Goal: Information Seeking & Learning: Check status

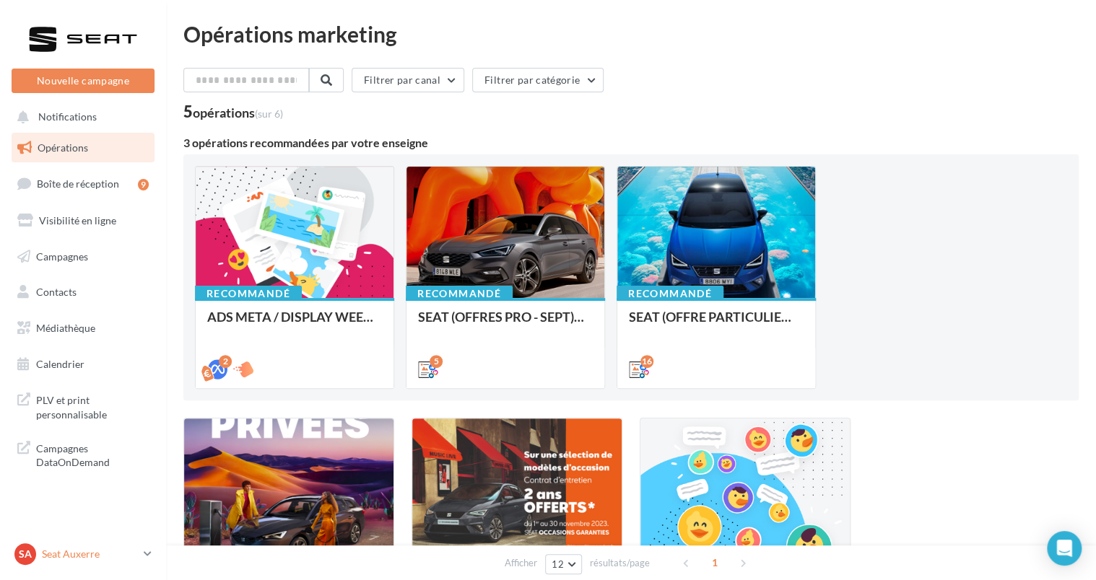
click at [70, 544] on div "SA Seat Auxerre SEAT-AUXERRE" at bounding box center [75, 555] width 123 height 22
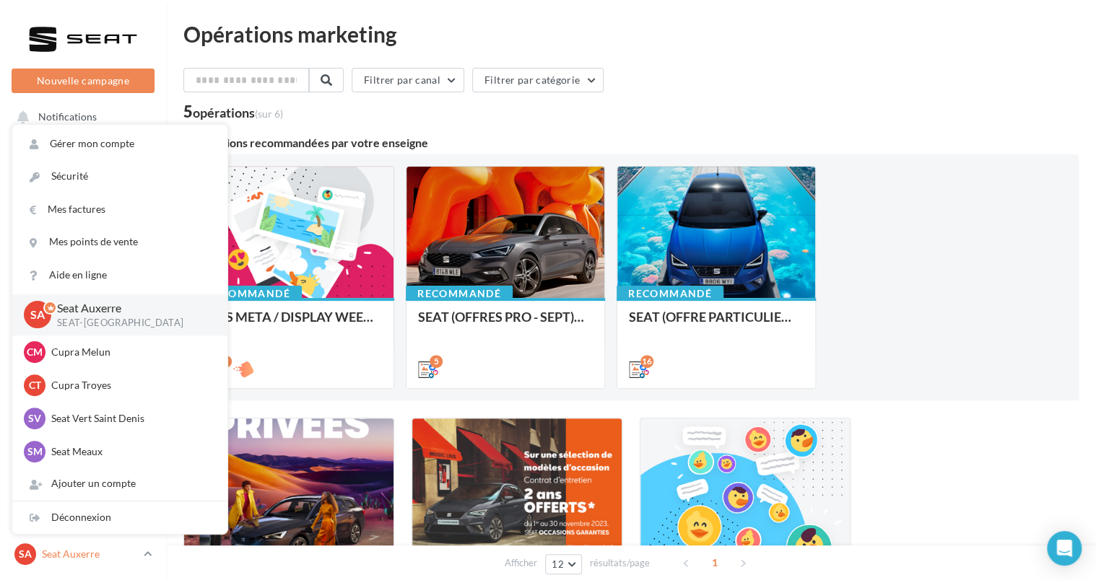
click at [71, 544] on div "SA Seat Auxerre SEAT-AUXERRE" at bounding box center [75, 555] width 123 height 22
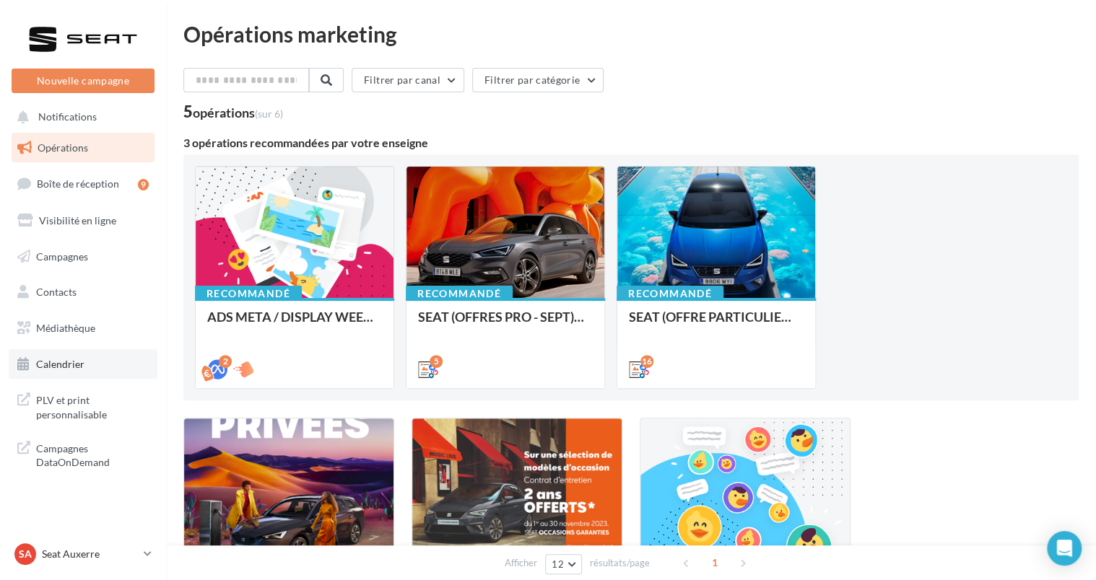
click at [58, 361] on span "Calendrier" at bounding box center [60, 364] width 48 height 12
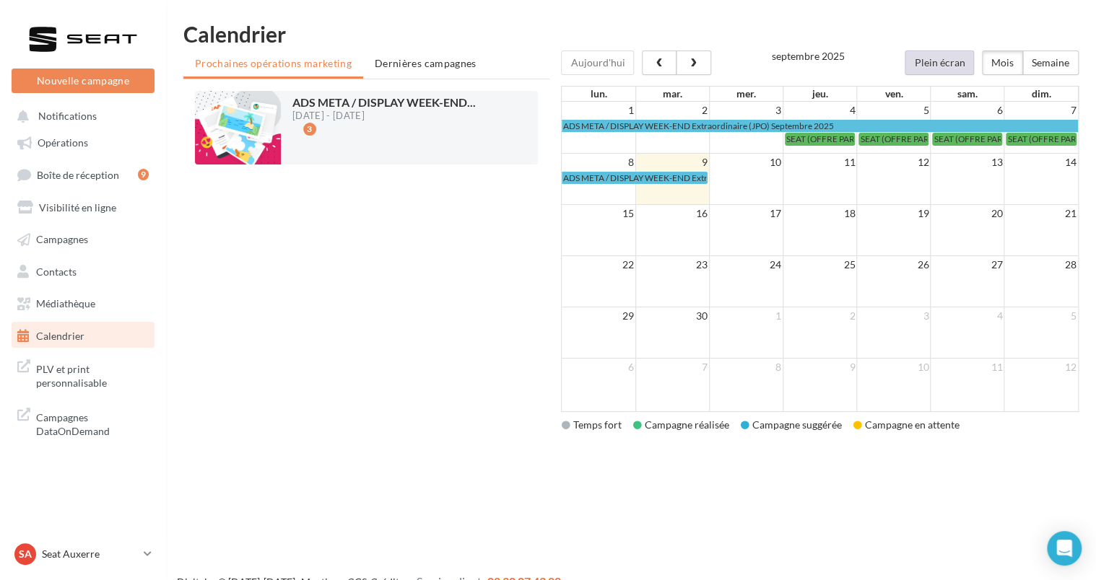
click at [915, 50] on div "Calendrier Prochaines opérations marketing Dernières campagnes ADS META / DISPL…" at bounding box center [631, 239] width 930 height 432
click at [923, 65] on button "Plein écran" at bounding box center [939, 63] width 69 height 25
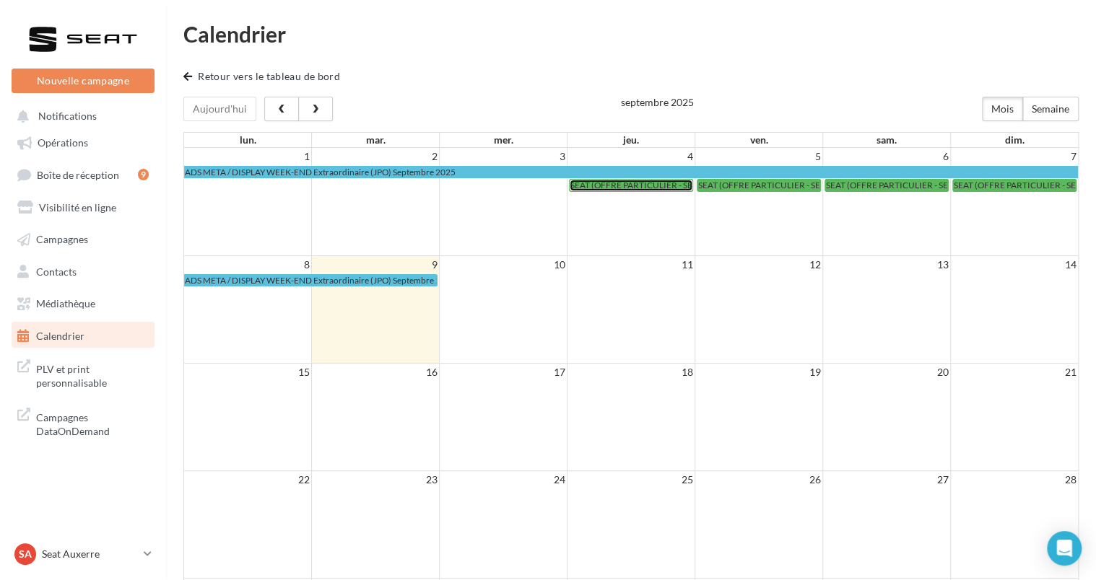
click at [618, 184] on span "SEAT (OFFRE PARTICULIER - SEPT) - SOCIAL MEDIA" at bounding box center [670, 185] width 200 height 11
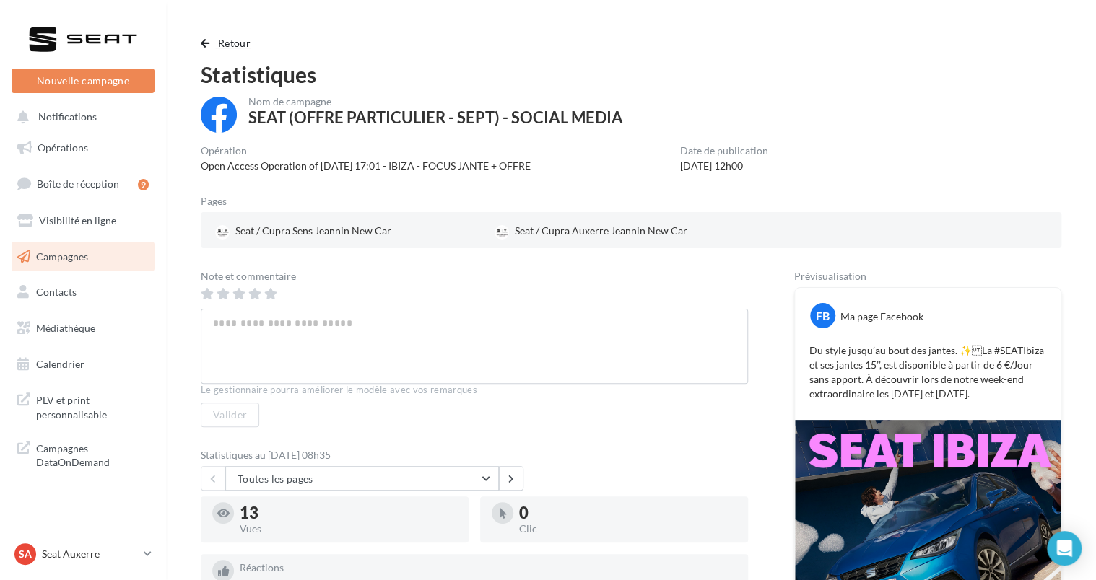
click at [206, 48] on span "button" at bounding box center [205, 43] width 9 height 10
click at [231, 51] on button "Retour" at bounding box center [229, 43] width 56 height 17
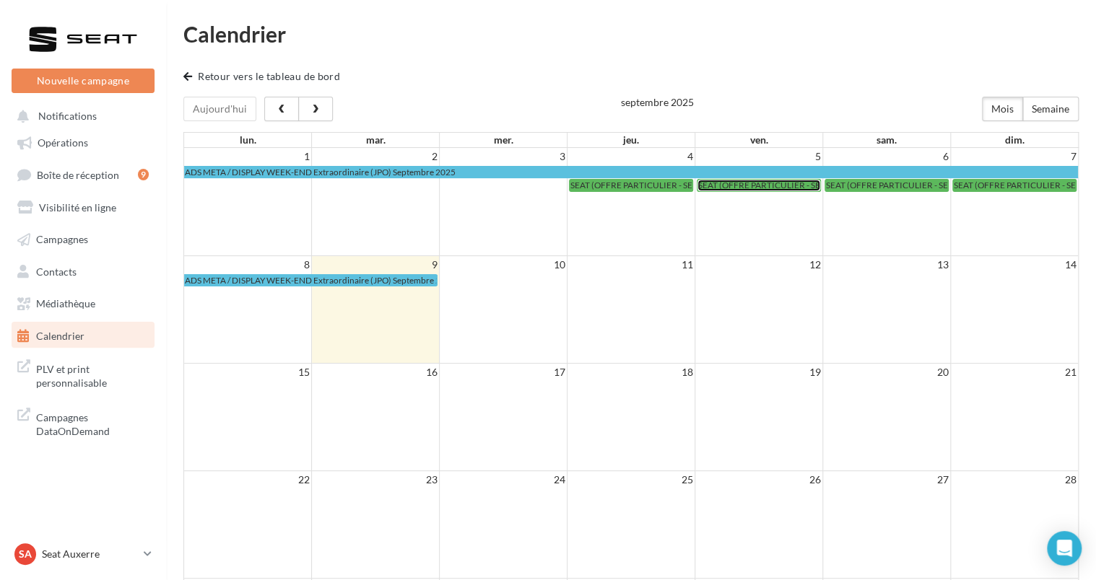
click at [767, 180] on span "SEAT (OFFRE PARTICULIER - SEPT) - SOCIAL MEDIA" at bounding box center [798, 185] width 200 height 11
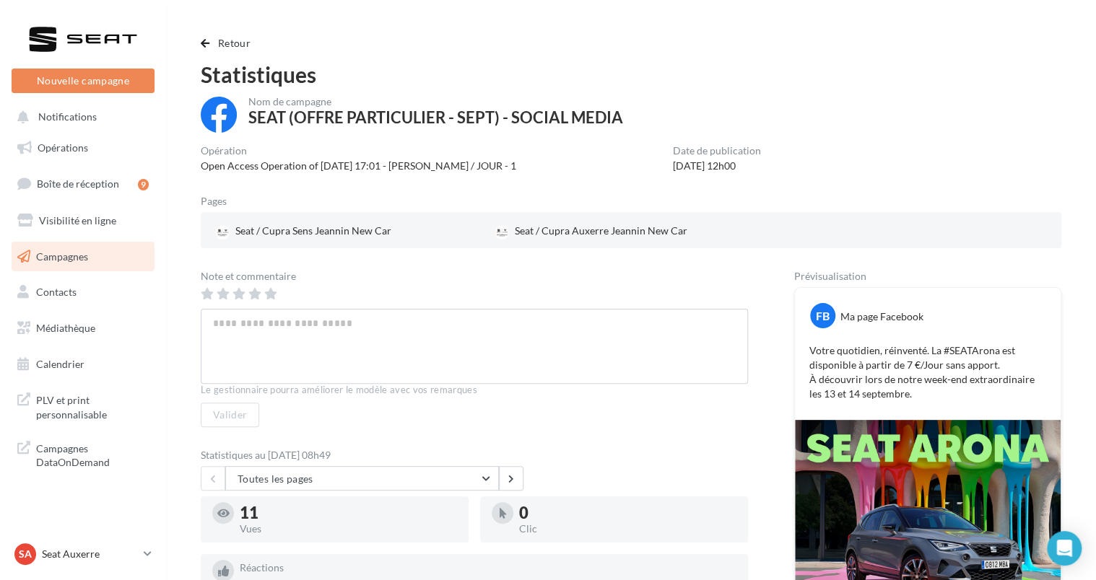
click at [198, 39] on div "Retour Statistiques Nom de campagne SEAT (OFFRE PARTICULIER - SEPT) - SOCIAL ME…" at bounding box center [630, 375] width 895 height 680
click at [203, 40] on span "button" at bounding box center [205, 43] width 9 height 10
click at [70, 560] on p "Seat Auxerre" at bounding box center [90, 554] width 96 height 14
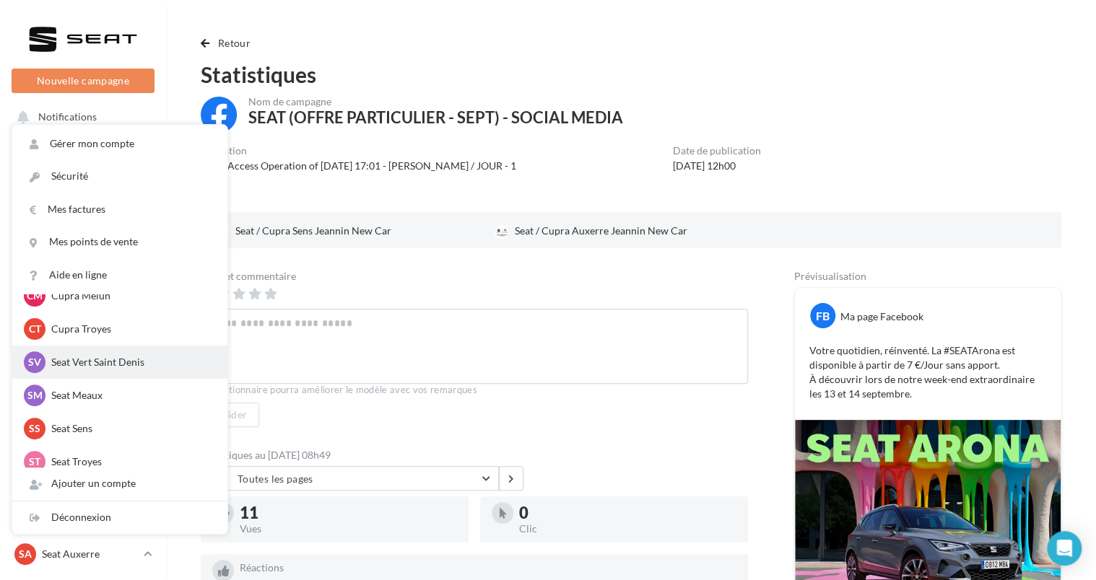
scroll to position [133, 0]
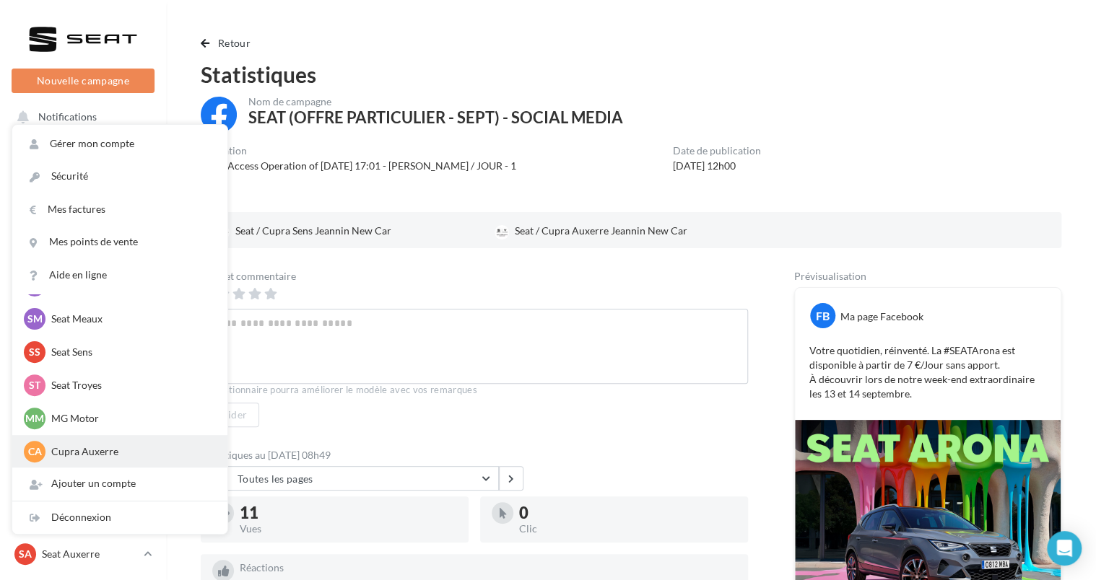
click at [95, 456] on p "Cupra Auxerre" at bounding box center [130, 452] width 159 height 14
